Goal: Task Accomplishment & Management: Use online tool/utility

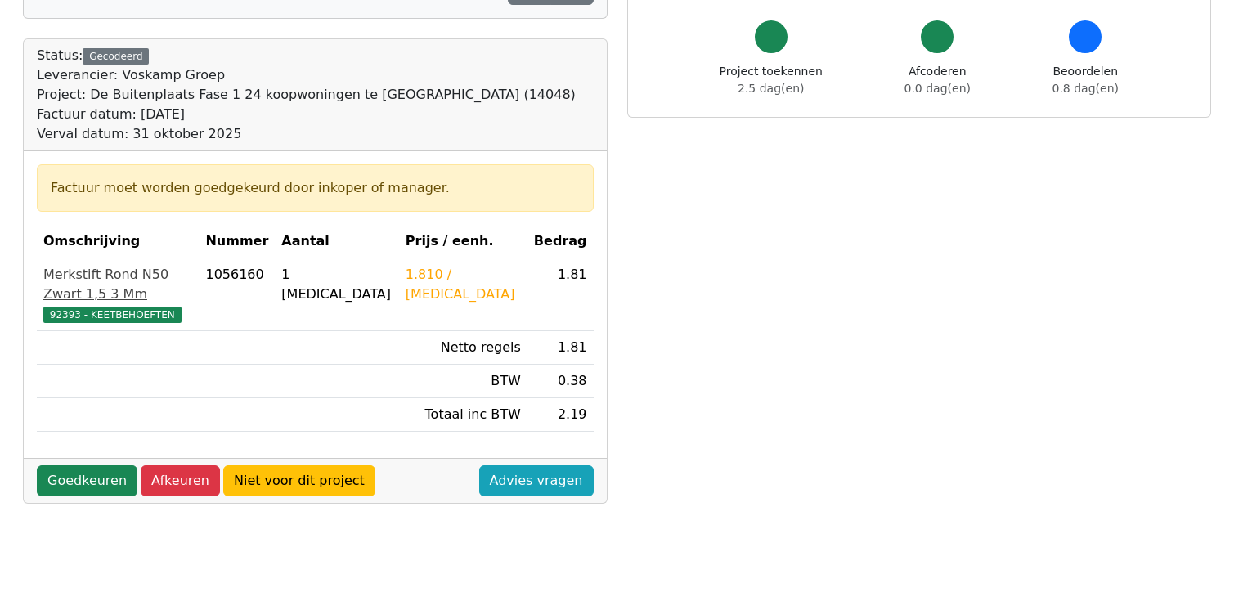
scroll to position [163, 0]
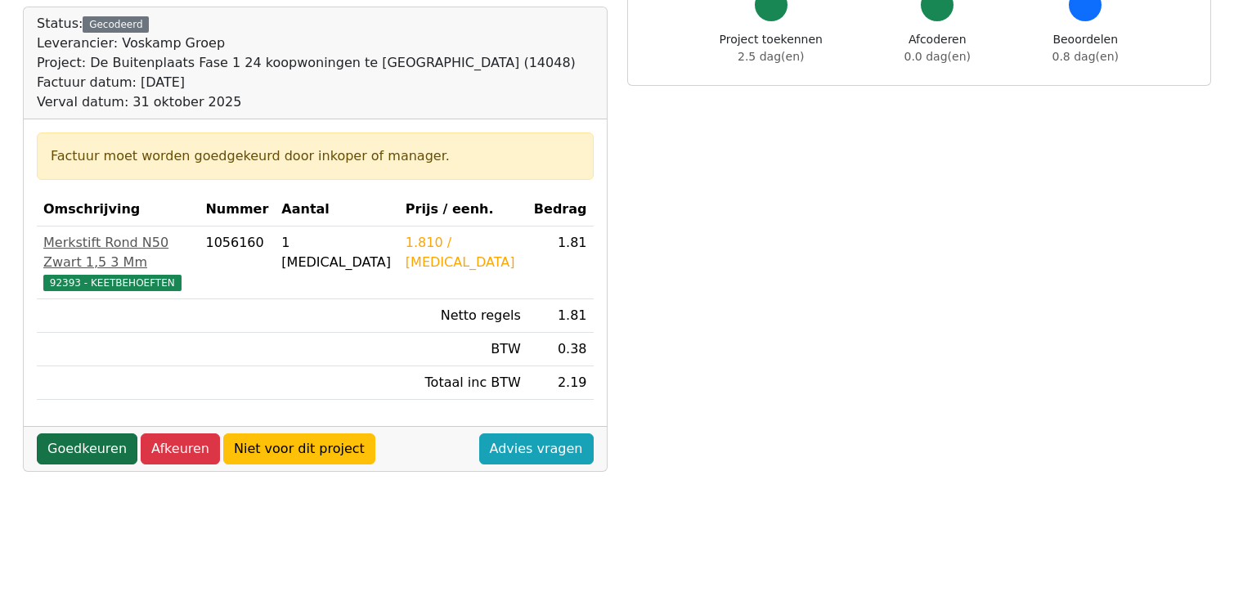
click at [81, 433] on link "Goedkeuren" at bounding box center [87, 448] width 101 height 31
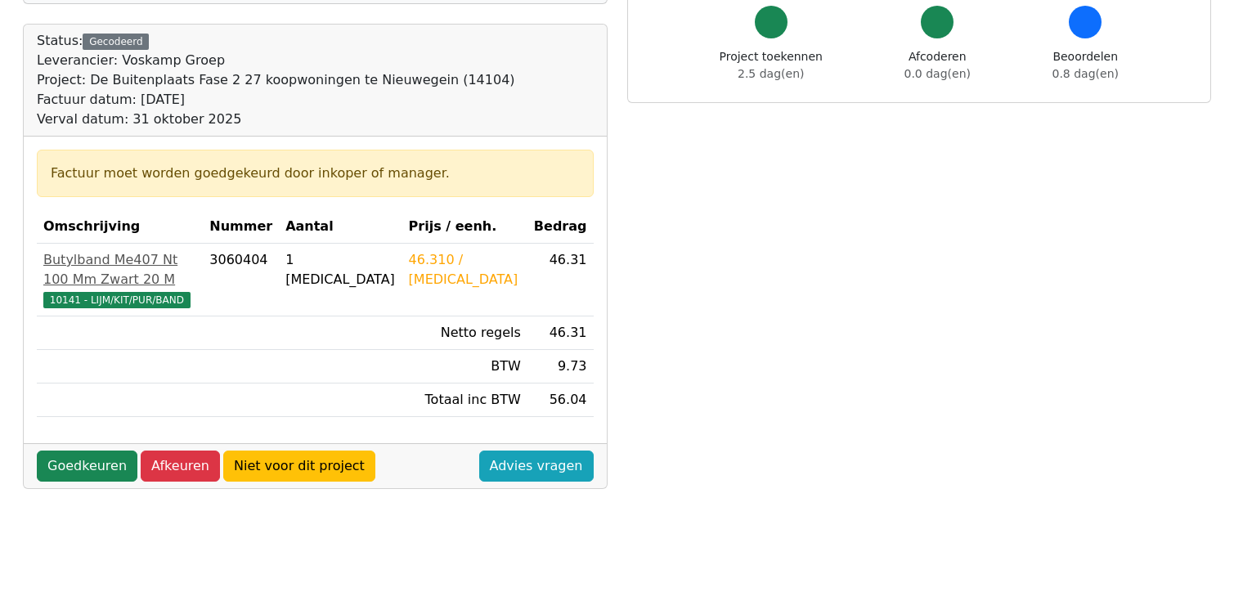
scroll to position [163, 0]
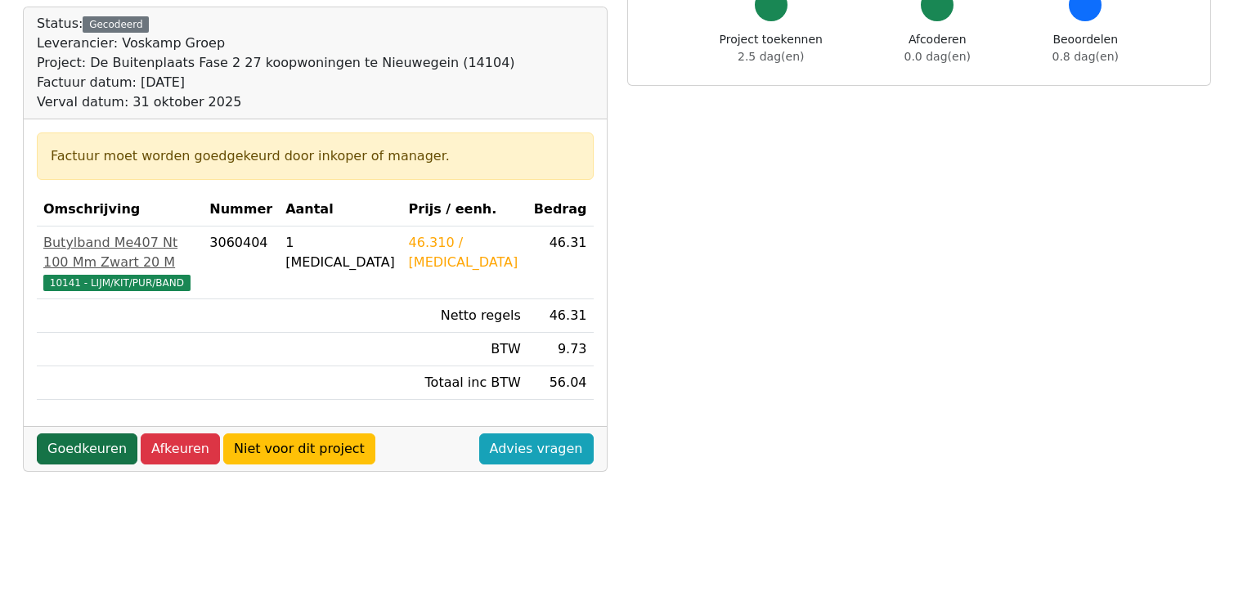
click at [75, 433] on link "Goedkeuren" at bounding box center [87, 448] width 101 height 31
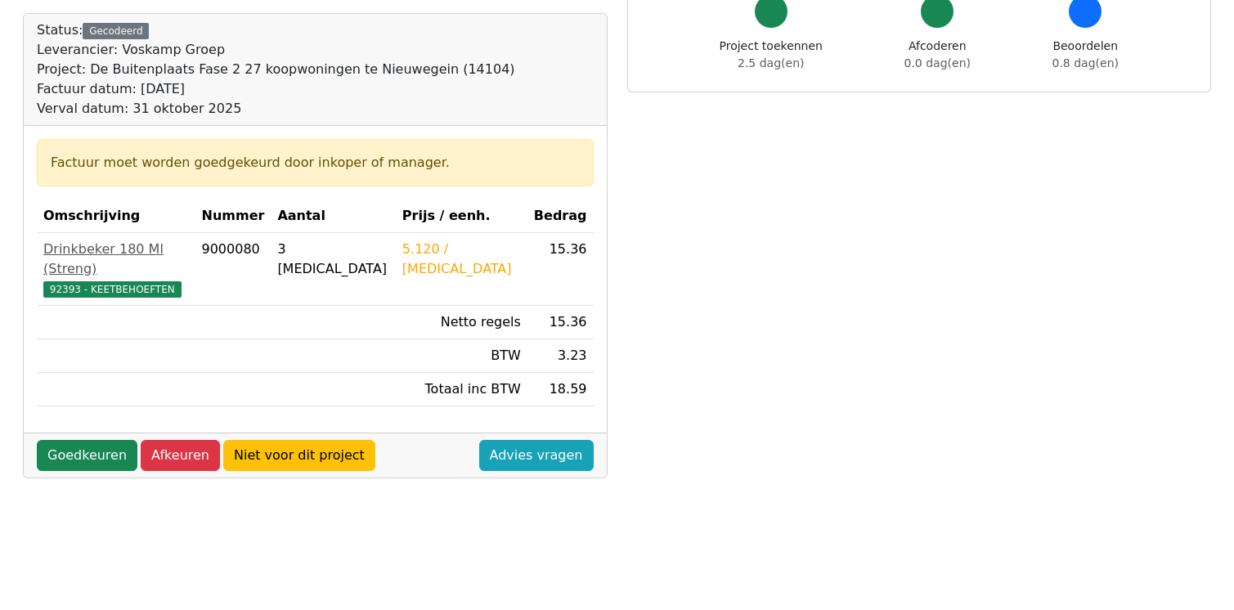
scroll to position [163, 0]
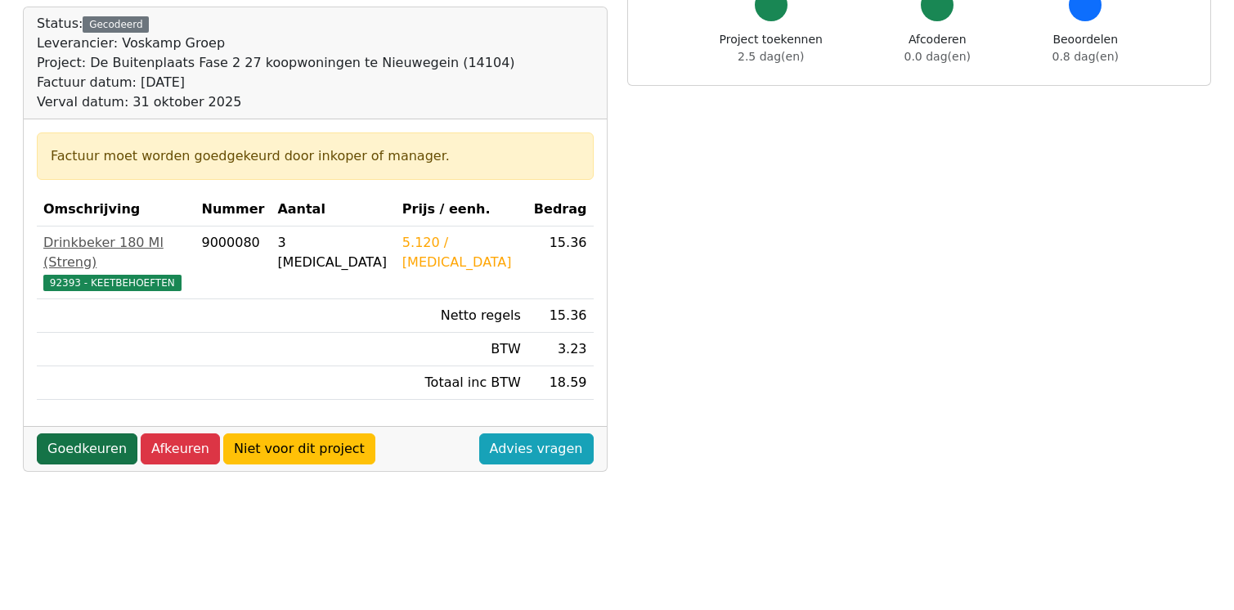
click at [83, 433] on link "Goedkeuren" at bounding box center [87, 448] width 101 height 31
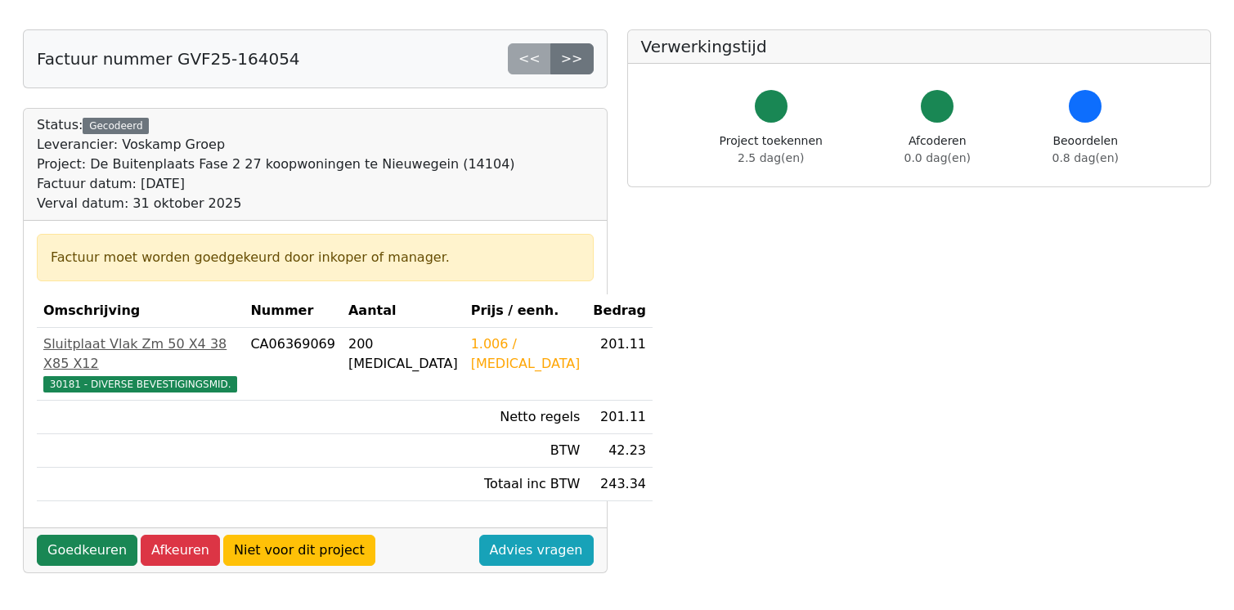
scroll to position [163, 0]
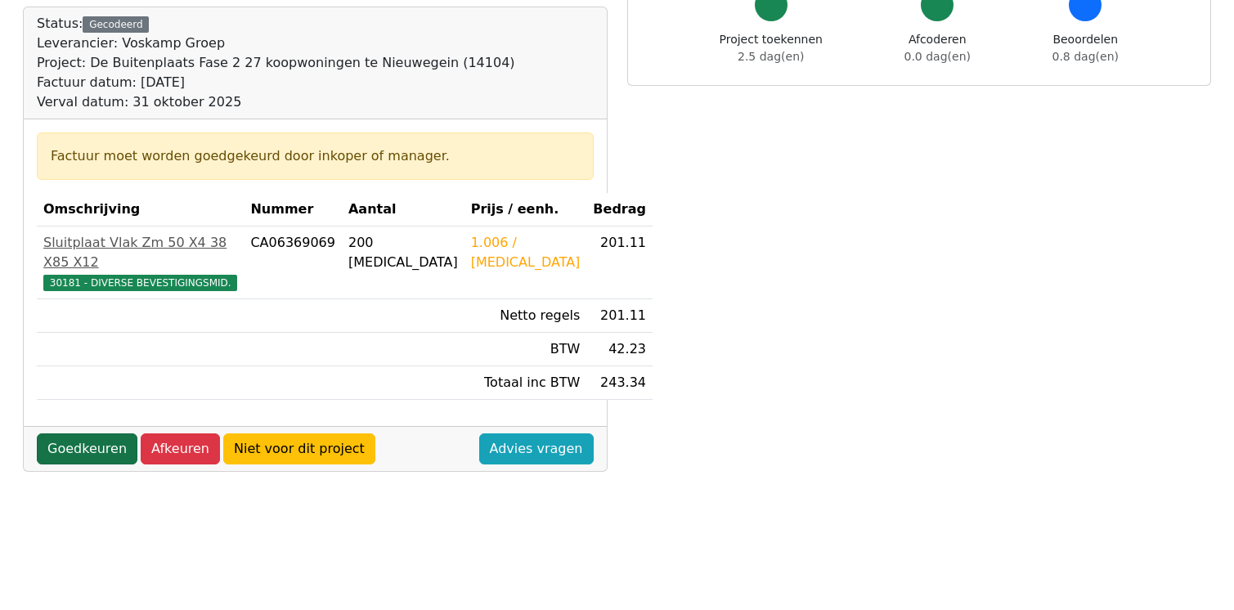
click at [90, 433] on link "Goedkeuren" at bounding box center [87, 448] width 101 height 31
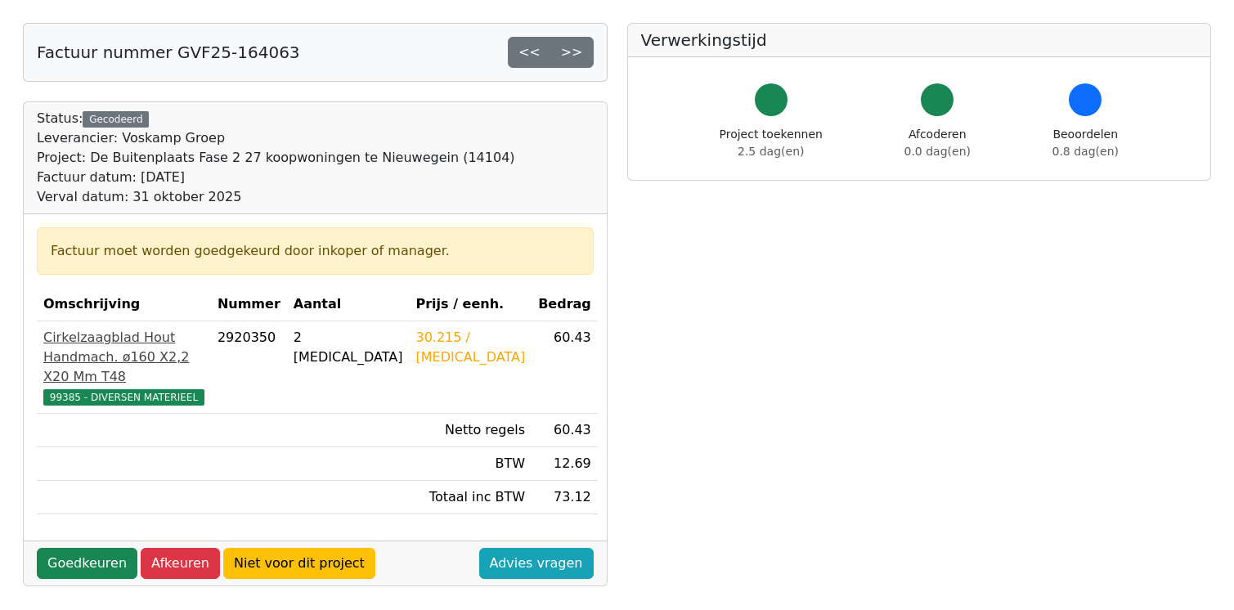
scroll to position [245, 0]
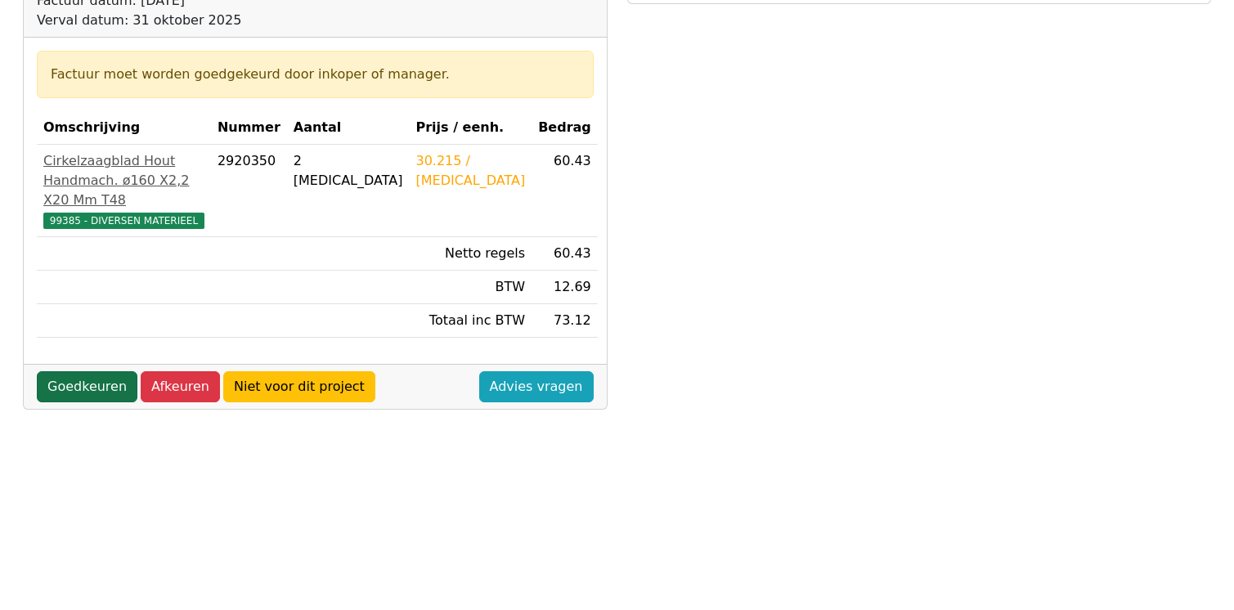
click at [87, 389] on link "Goedkeuren" at bounding box center [87, 386] width 101 height 31
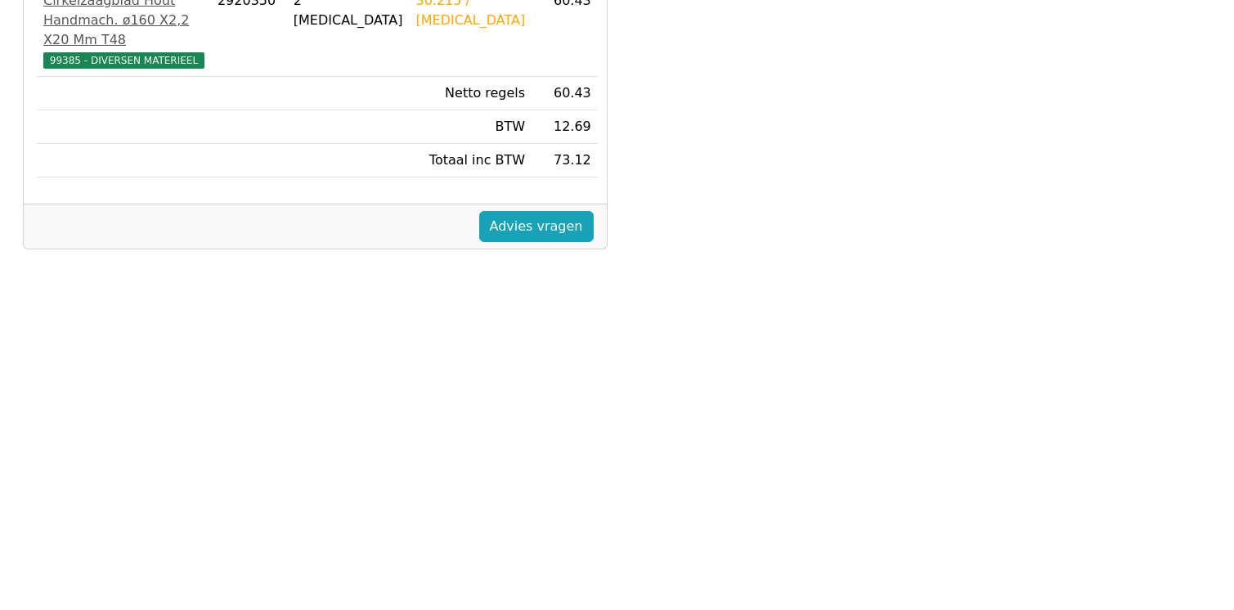
scroll to position [409, 0]
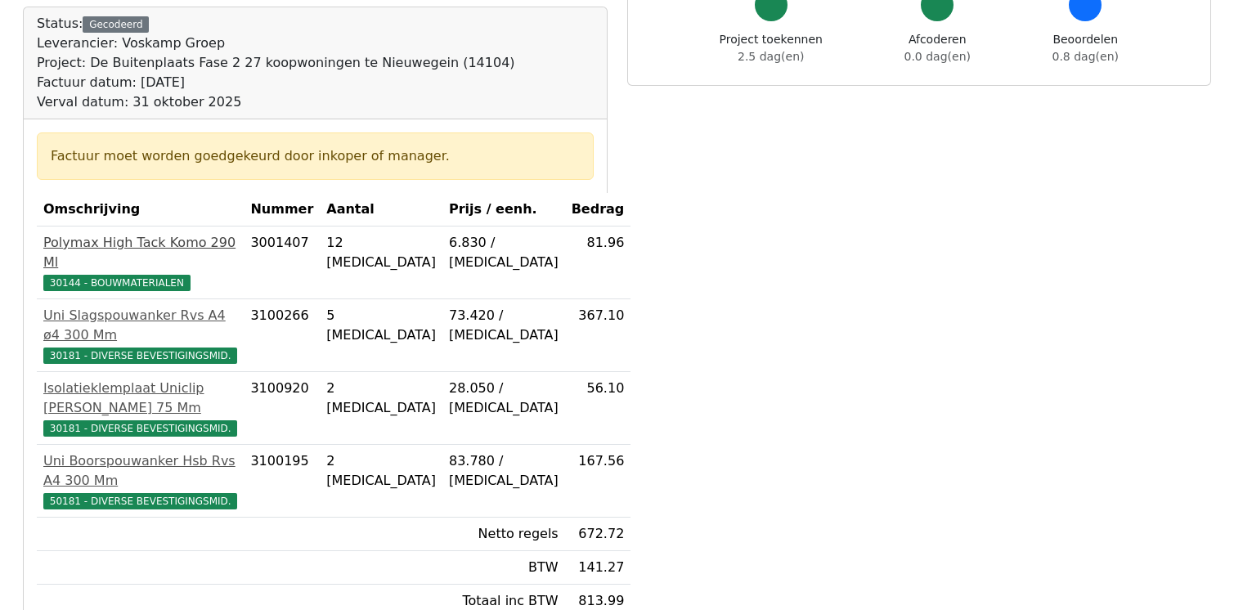
scroll to position [245, 0]
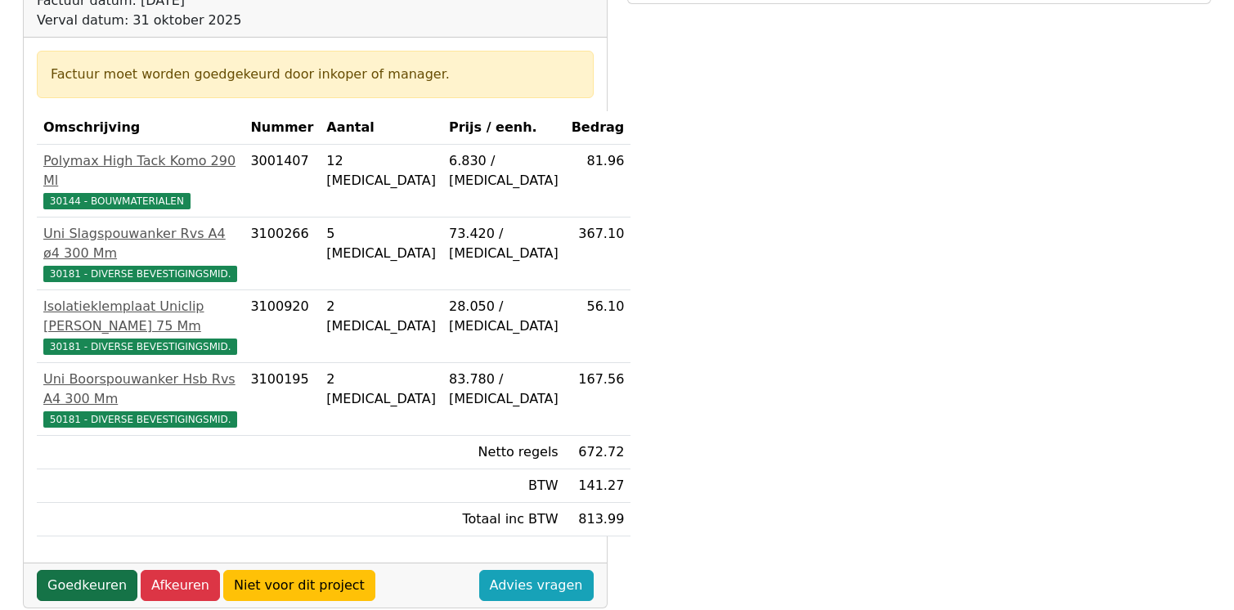
click at [84, 570] on link "Goedkeuren" at bounding box center [87, 585] width 101 height 31
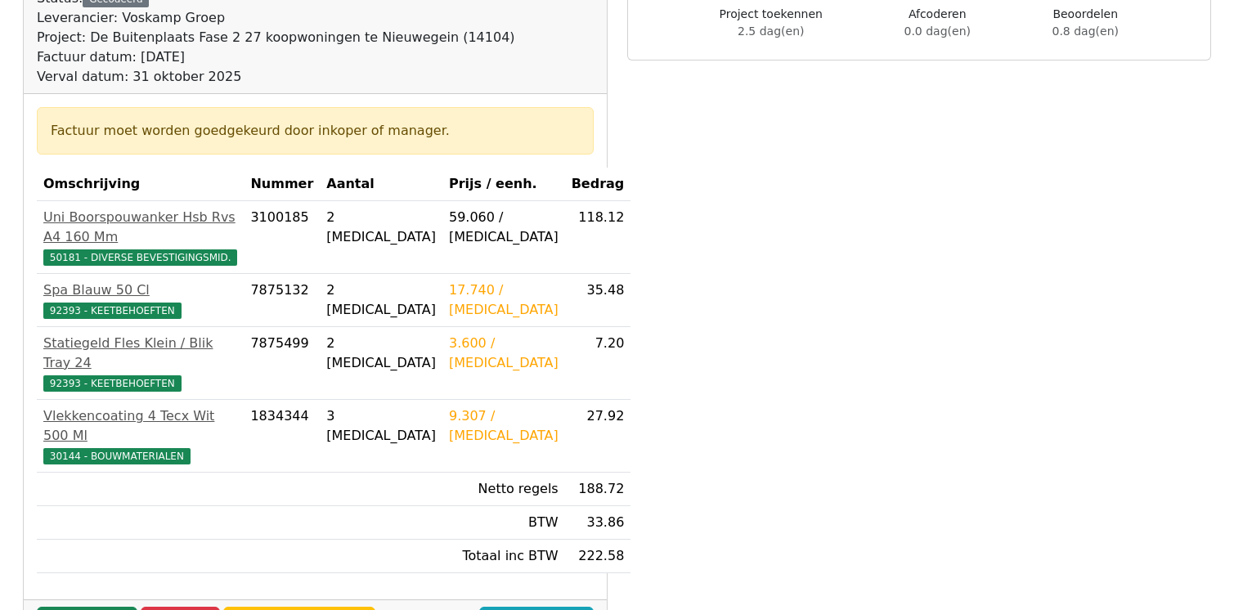
scroll to position [245, 0]
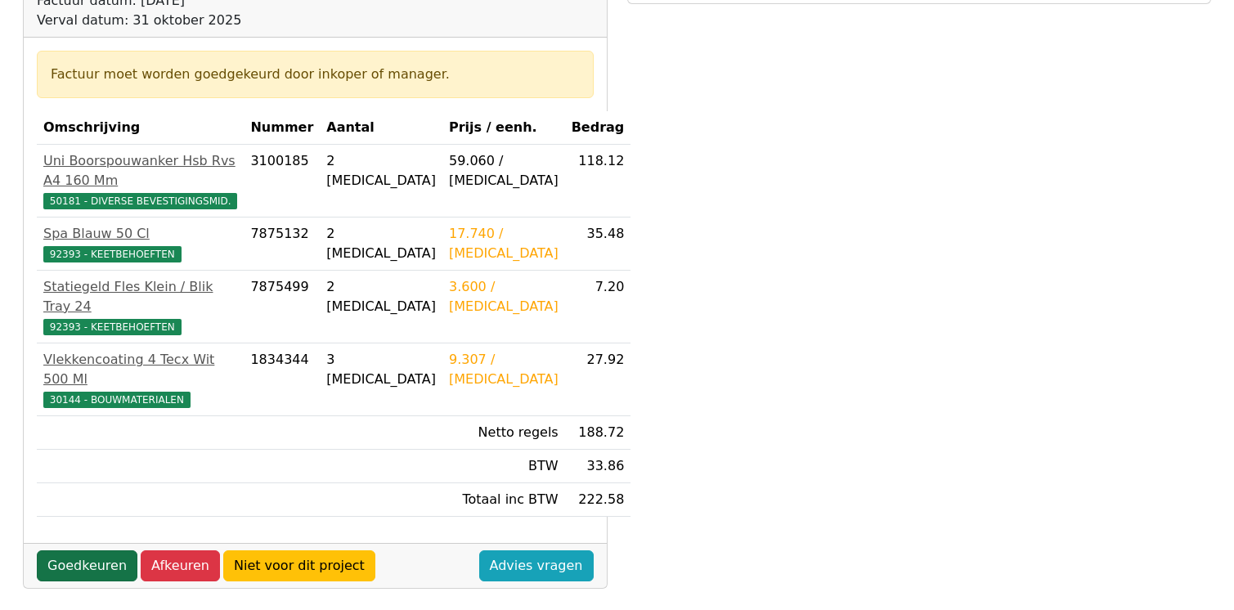
click at [70, 550] on link "Goedkeuren" at bounding box center [87, 565] width 101 height 31
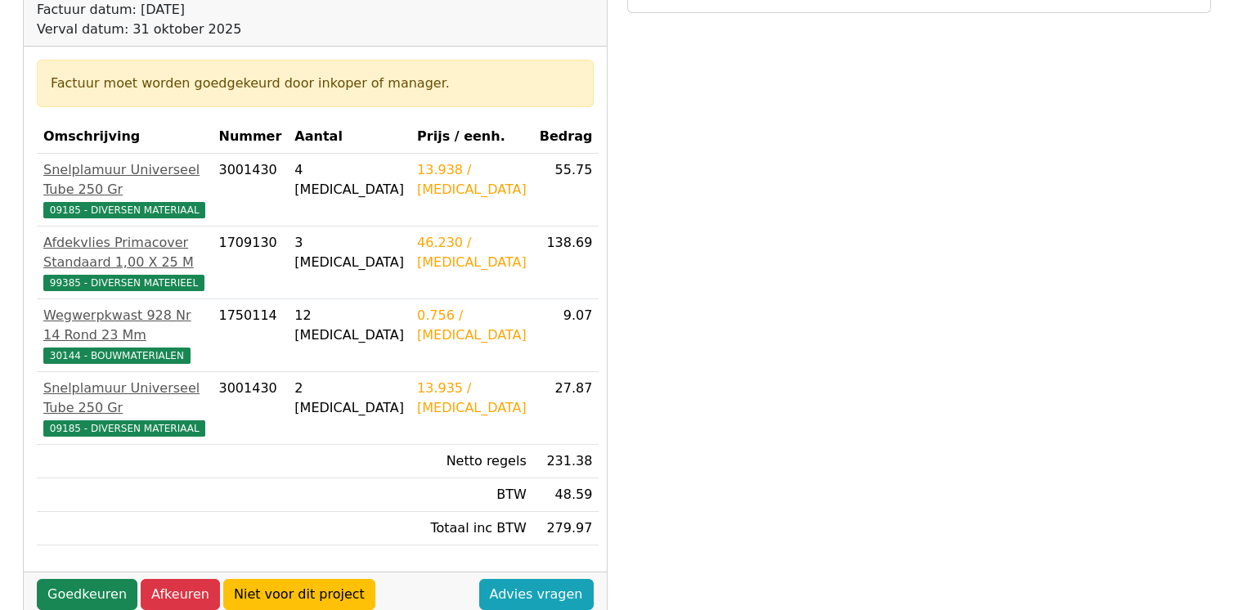
scroll to position [245, 0]
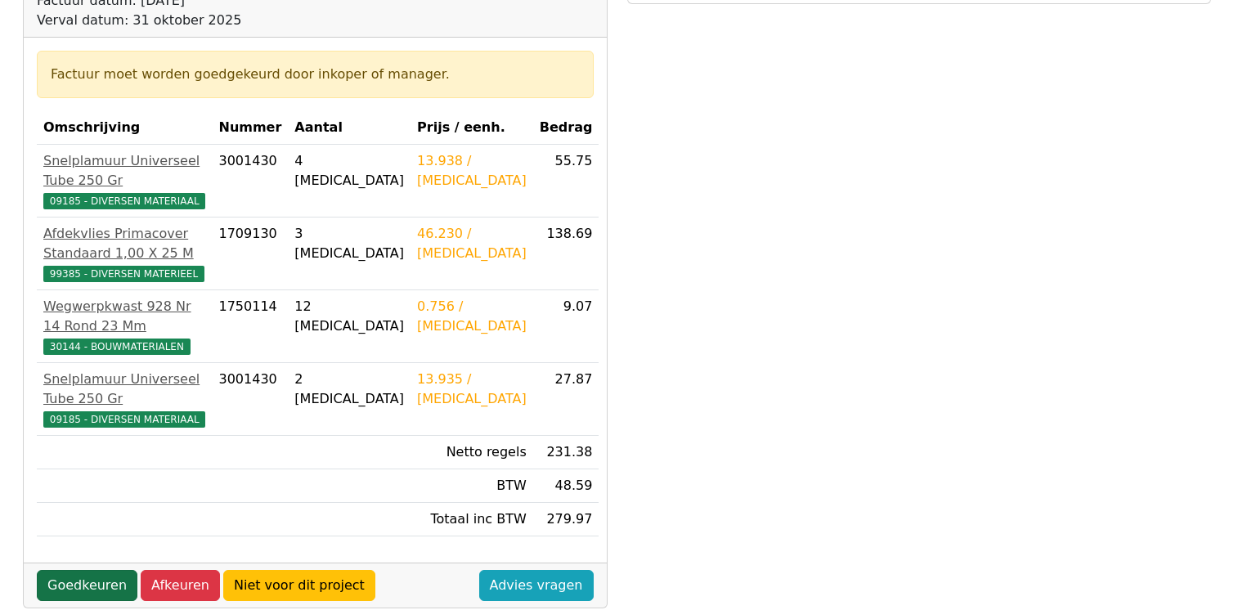
click at [93, 570] on link "Goedkeuren" at bounding box center [87, 585] width 101 height 31
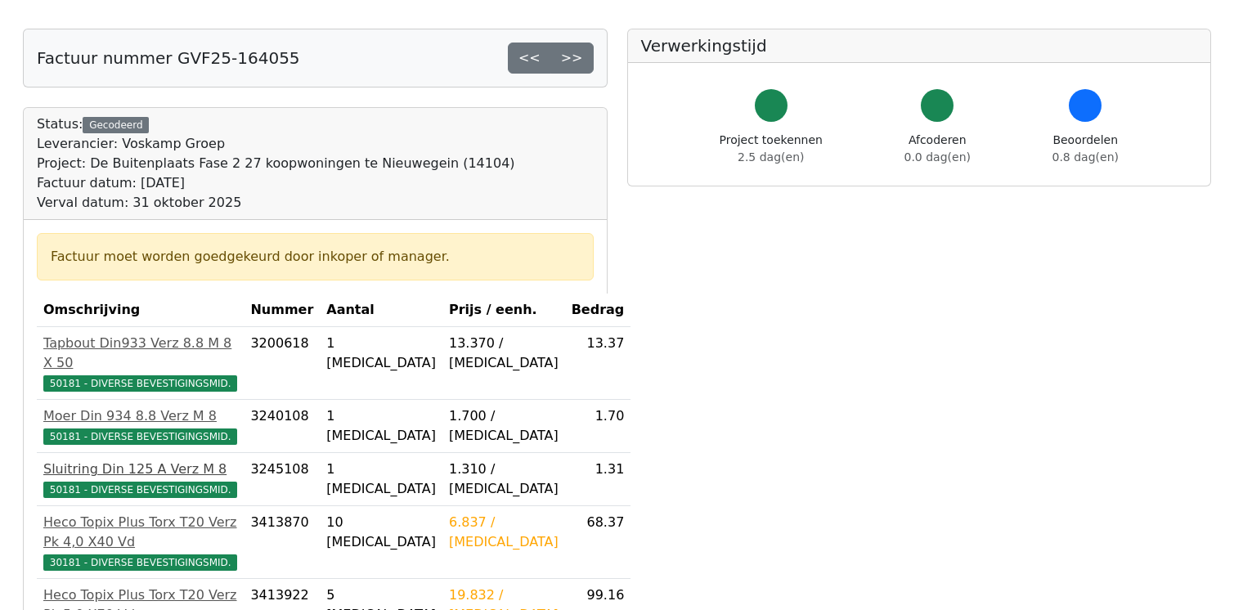
scroll to position [245, 0]
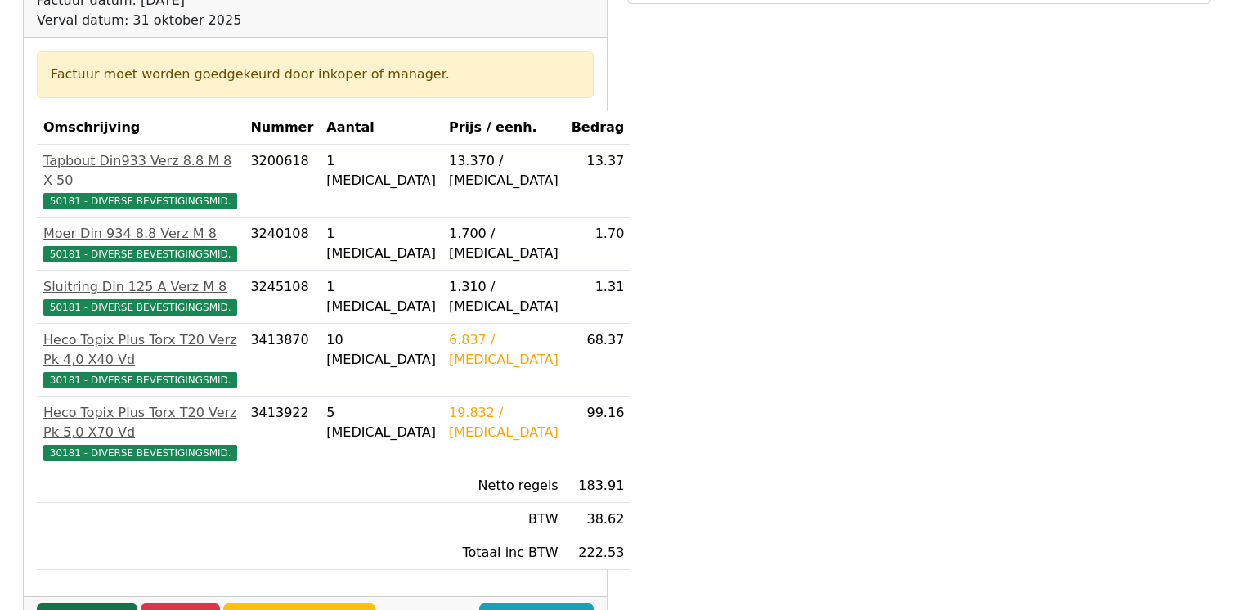
click at [72, 603] on link "Goedkeuren" at bounding box center [87, 618] width 101 height 31
